Goal: Check status: Check status

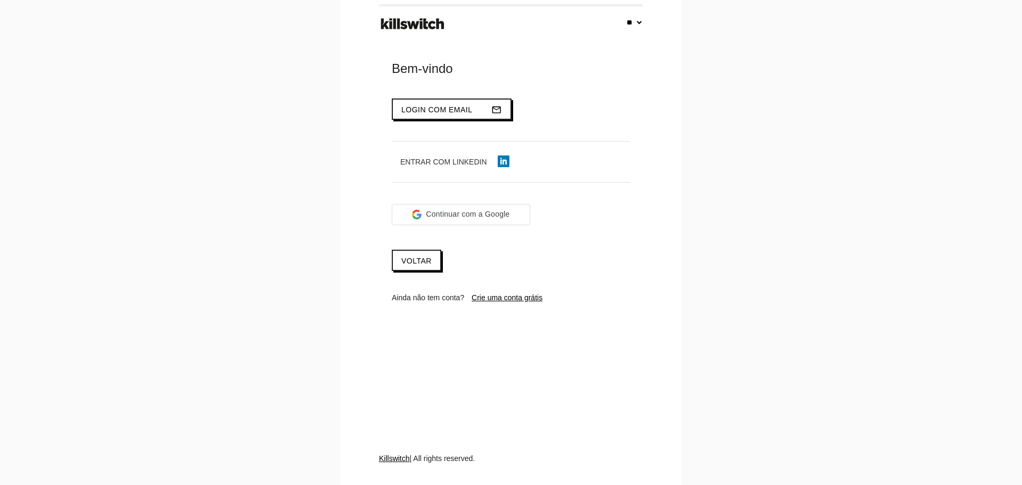
select select "**"
type input "**********"
click at [454, 110] on span "Login com email" at bounding box center [436, 109] width 71 height 9
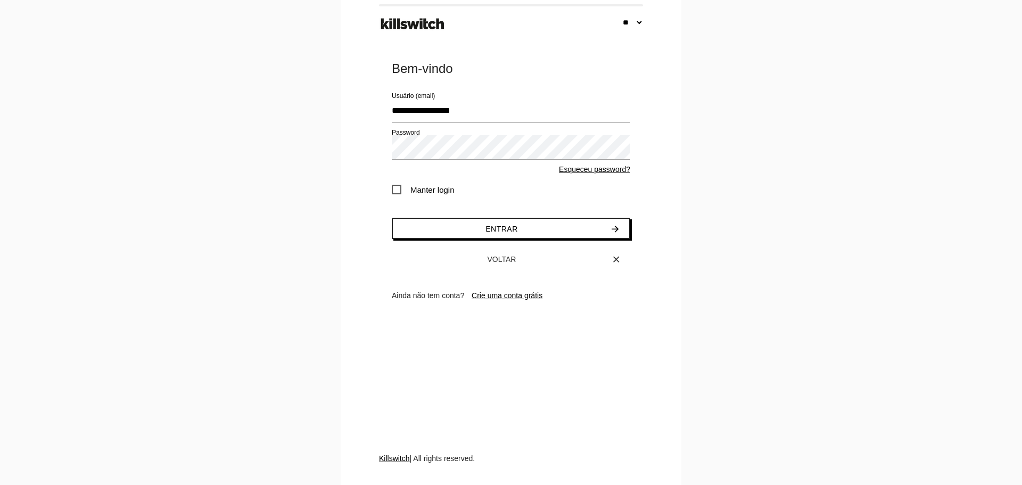
click at [444, 192] on span "Manter login" at bounding box center [423, 189] width 63 height 13
click at [479, 229] on button "Entrar arrow_forward" at bounding box center [511, 228] width 238 height 21
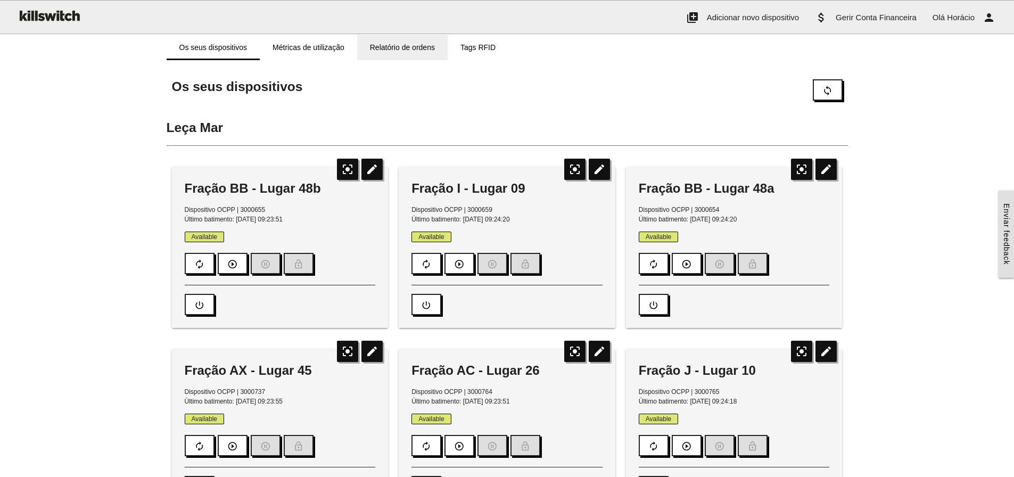
click at [394, 47] on link "Relatório de ordens" at bounding box center [402, 48] width 90 height 26
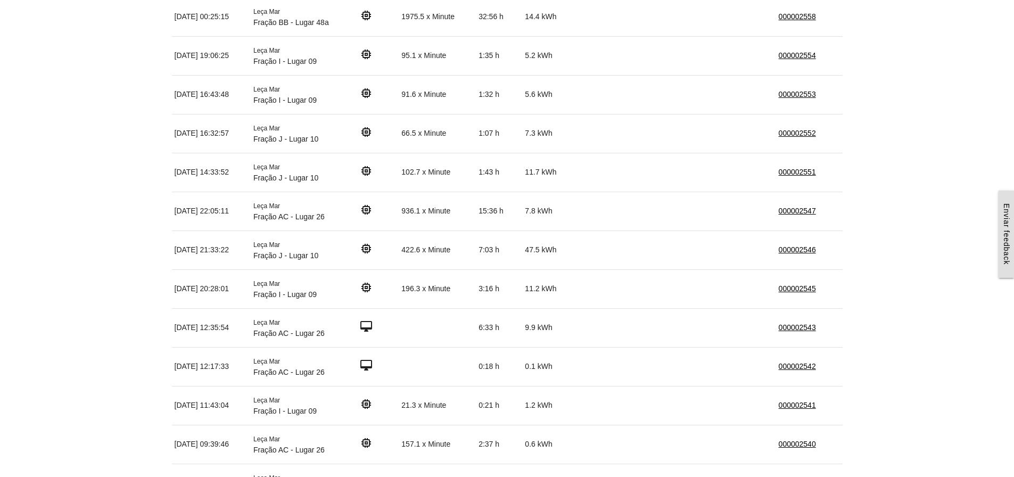
scroll to position [373, 0]
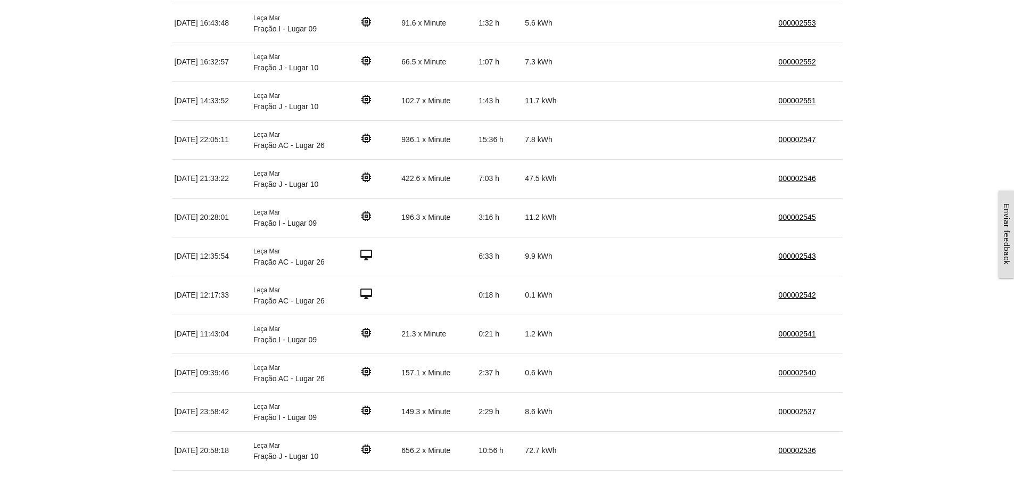
click at [649, 261] on td at bounding box center [667, 256] width 84 height 39
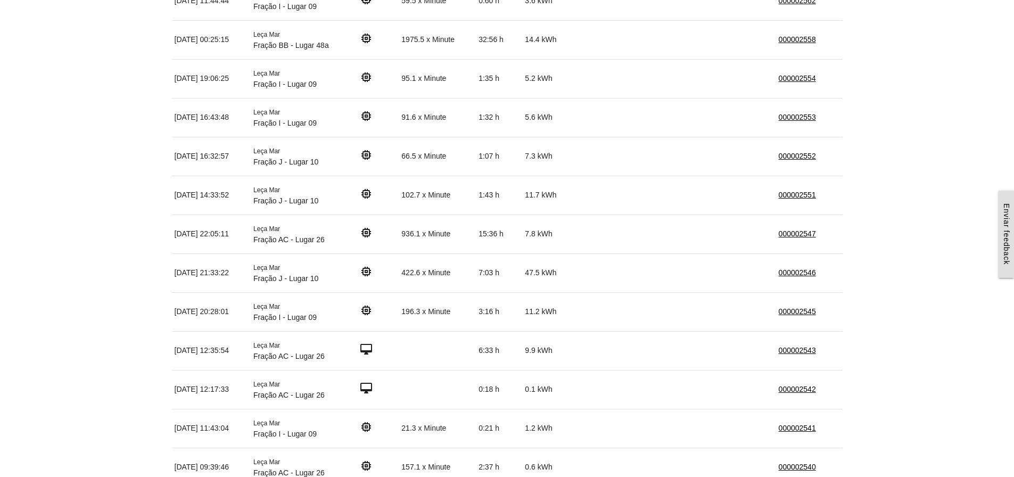
scroll to position [319, 0]
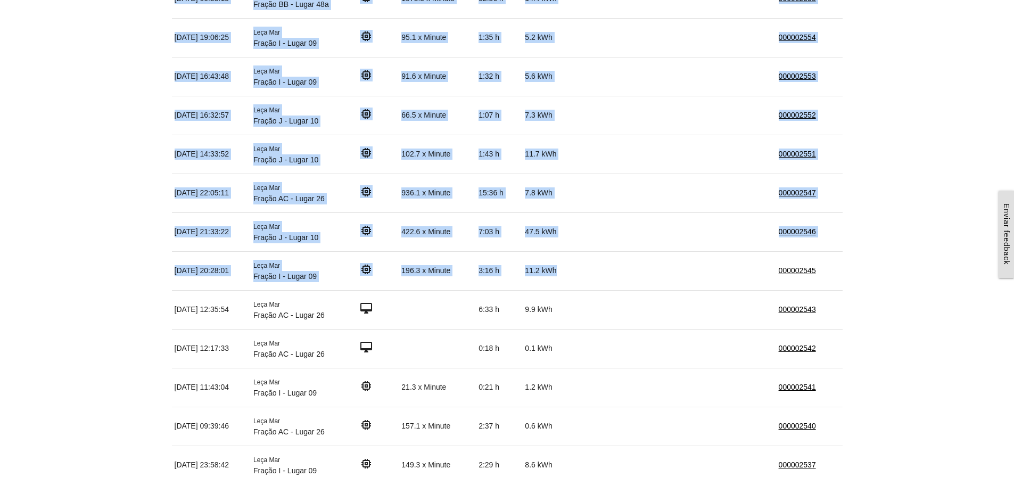
drag, startPoint x: 567, startPoint y: 271, endPoint x: 160, endPoint y: 234, distance: 408.8
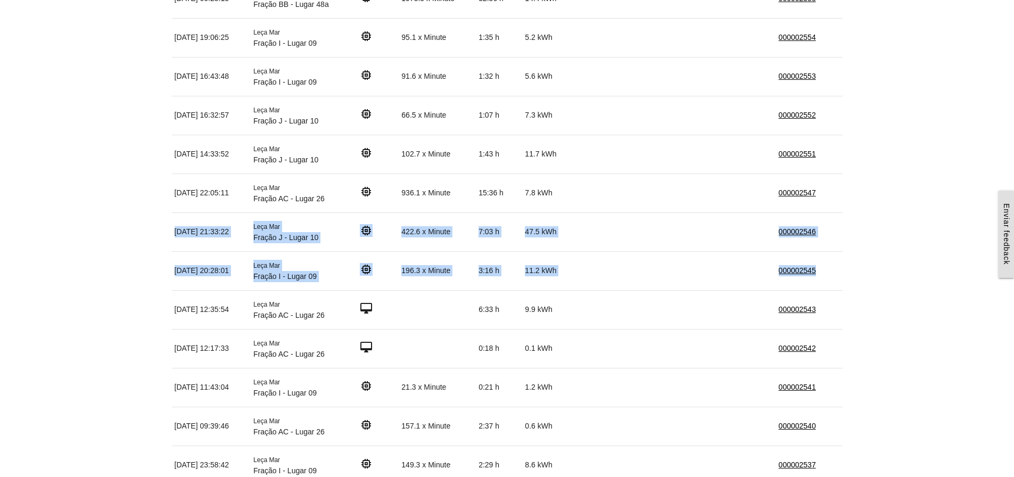
drag, startPoint x: 176, startPoint y: 231, endPoint x: 828, endPoint y: 266, distance: 653.4
click at [829, 272] on td "000002545" at bounding box center [809, 270] width 67 height 39
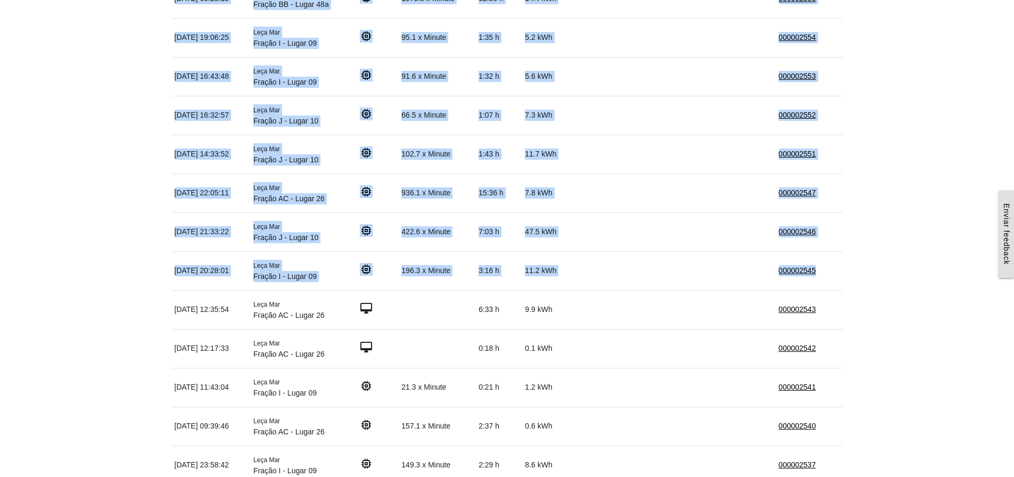
drag, startPoint x: 823, startPoint y: 269, endPoint x: 171, endPoint y: 231, distance: 653.5
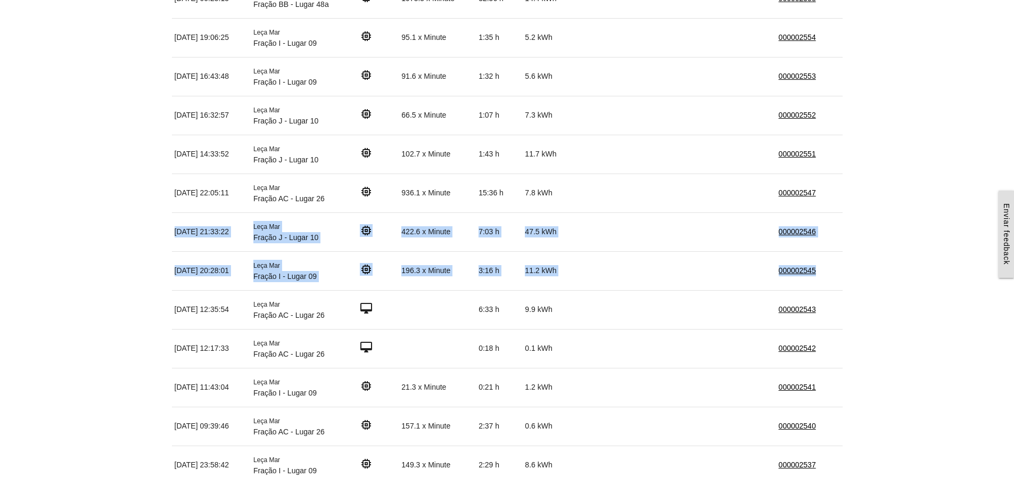
drag, startPoint x: 175, startPoint y: 230, endPoint x: 839, endPoint y: 272, distance: 665.5
click at [839, 272] on td "000002545" at bounding box center [809, 270] width 67 height 39
drag, startPoint x: 834, startPoint y: 272, endPoint x: 172, endPoint y: 234, distance: 663.2
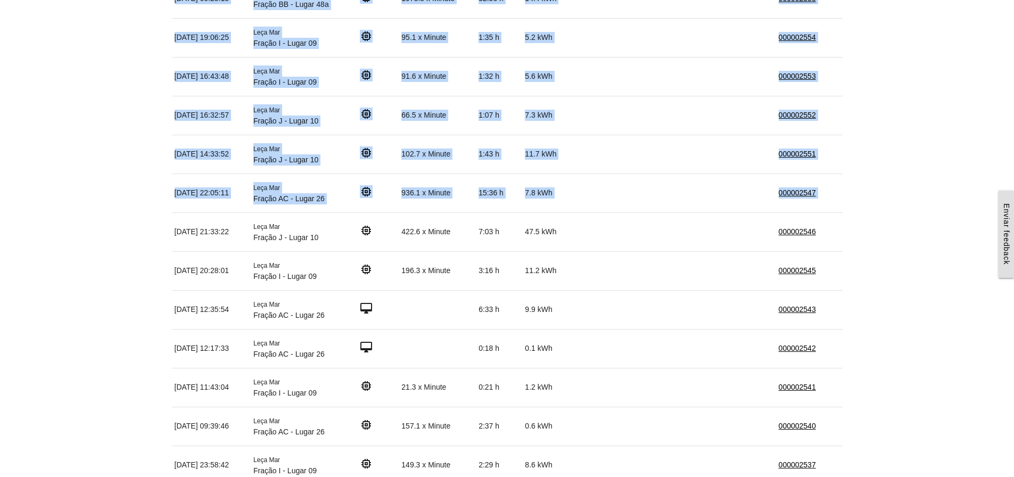
drag, startPoint x: 175, startPoint y: 230, endPoint x: 866, endPoint y: 242, distance: 691.9
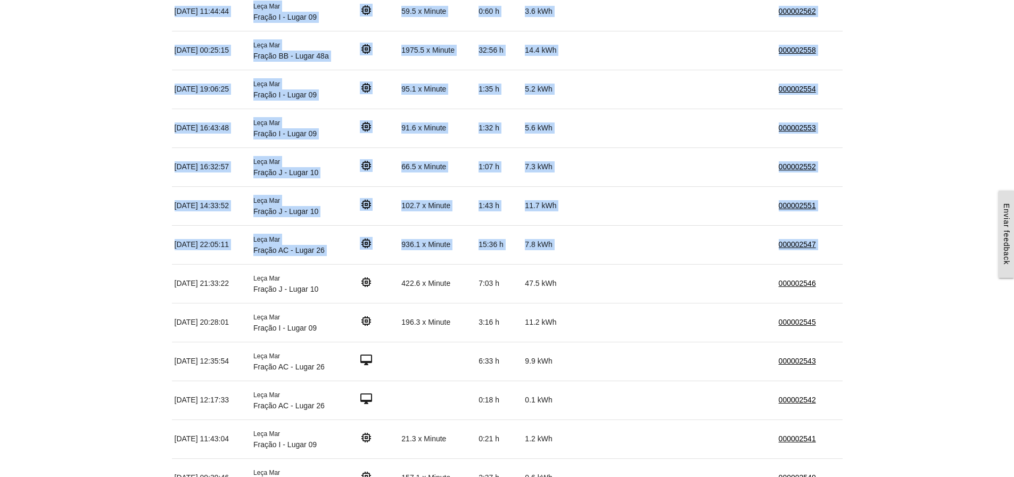
scroll to position [0, 0]
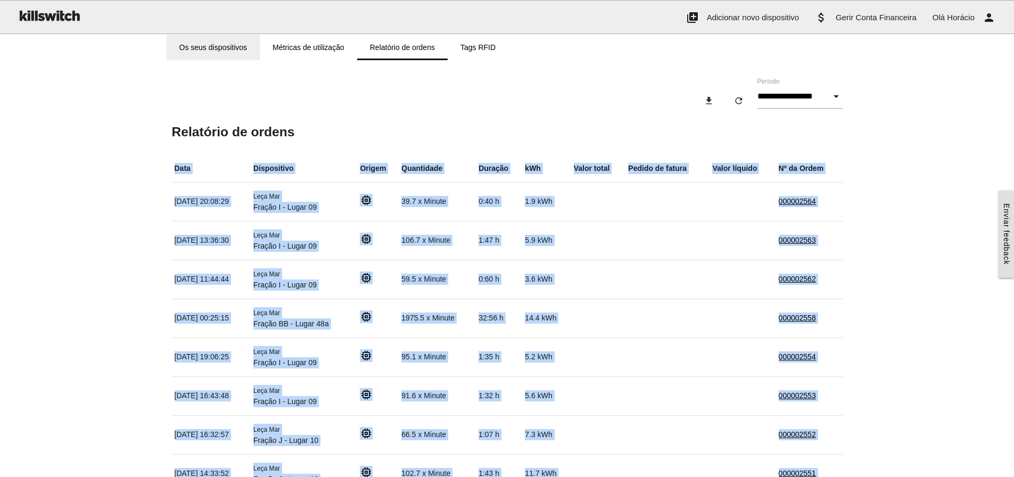
click at [227, 44] on link "Os seus dispositivos" at bounding box center [214, 48] width 94 height 26
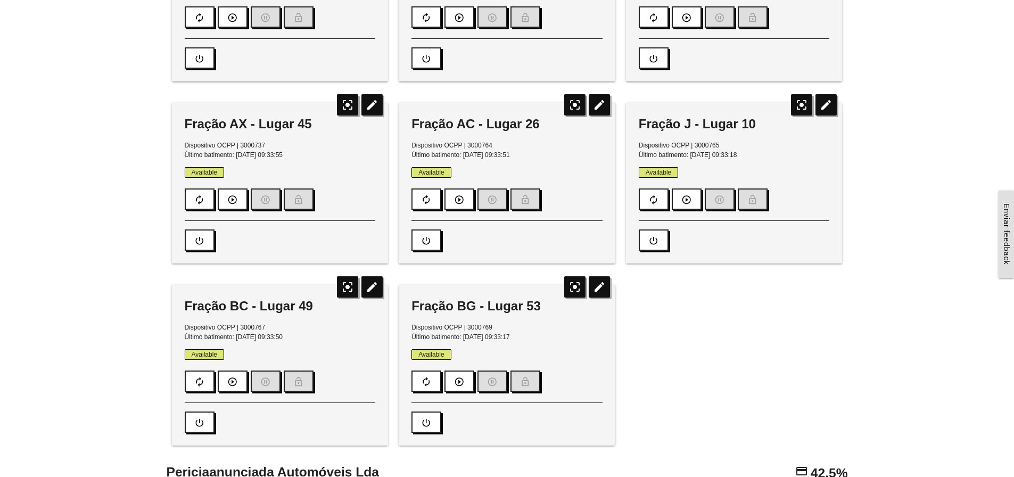
scroll to position [106, 0]
